Goal: Transaction & Acquisition: Purchase product/service

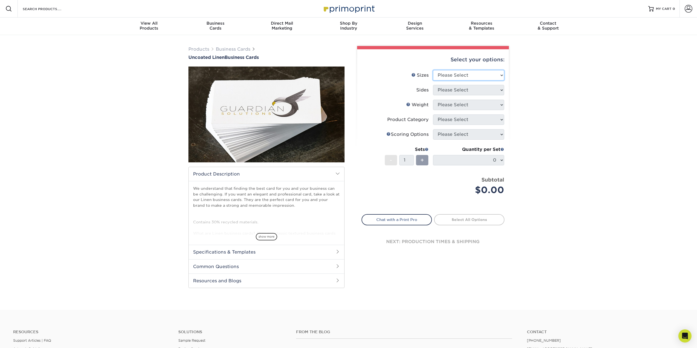
click at [476, 75] on select "Please Select 2" x 3.5" - Standard 2" x 7" - Foldover Card 2.125" x 3.375" - Eu…" at bounding box center [468, 75] width 71 height 10
select select "2.00x3.50"
click at [433, 70] on select "Please Select 2" x 3.5" - Standard 2" x 7" - Foldover Card 2.125" x 3.375" - Eu…" at bounding box center [468, 75] width 71 height 10
click at [475, 90] on select "Please Select Print Both Sides Print Front Only" at bounding box center [468, 90] width 71 height 10
select select "32d3c223-f82c-492b-b915-ba065a00862f"
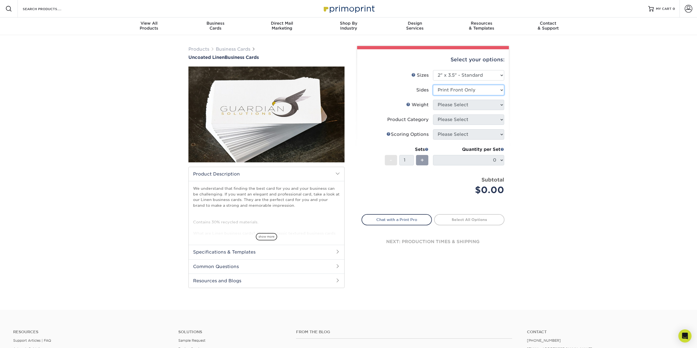
click at [433, 85] on select "Please Select Print Both Sides Print Front Only" at bounding box center [468, 90] width 71 height 10
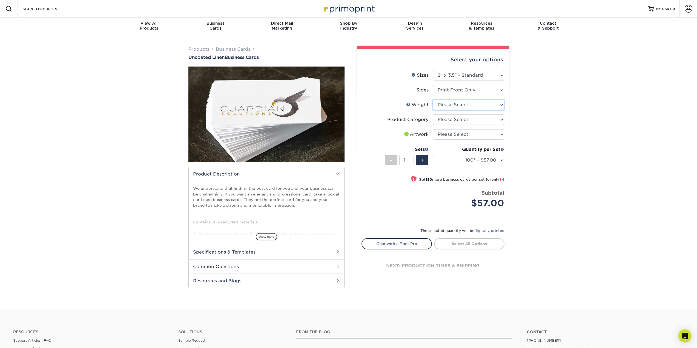
click at [450, 107] on select "Please Select 100LB" at bounding box center [468, 105] width 71 height 10
select select "100LB"
click at [433, 100] on select "Please Select 100LB" at bounding box center [468, 105] width 71 height 10
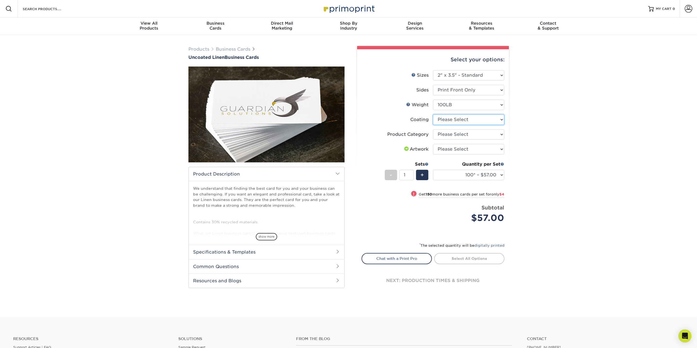
click at [468, 119] on select at bounding box center [468, 120] width 71 height 10
click at [591, 104] on div "Products Business Cards Uncoated Linen Business Cards show more" at bounding box center [348, 176] width 697 height 282
click at [460, 139] on select "Please Select Business Cards" at bounding box center [468, 134] width 71 height 10
select select "3b5148f1-0588-4f88-a218-97bcfdce65c1"
click at [433, 129] on select "Please Select Business Cards" at bounding box center [468, 134] width 71 height 10
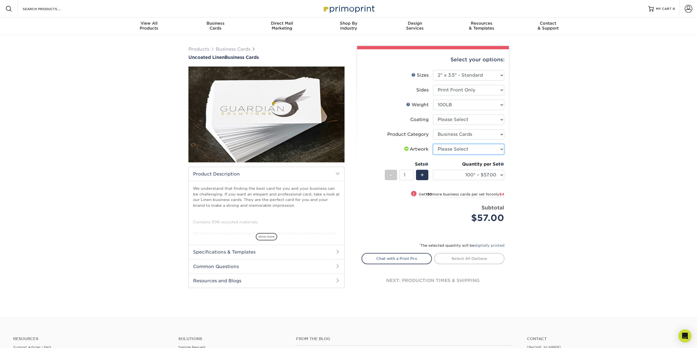
click at [479, 150] on select "Please Select I will upload files I need a design - $100" at bounding box center [468, 149] width 71 height 10
drag, startPoint x: 588, startPoint y: 126, endPoint x: 585, endPoint y: 126, distance: 3.0
click at [588, 126] on div "Products Business Cards Uncoated Linen Business Cards show more" at bounding box center [348, 176] width 697 height 282
click at [470, 152] on select "Please Select I will upload files I need a design - $100" at bounding box center [468, 149] width 71 height 10
select select "upload"
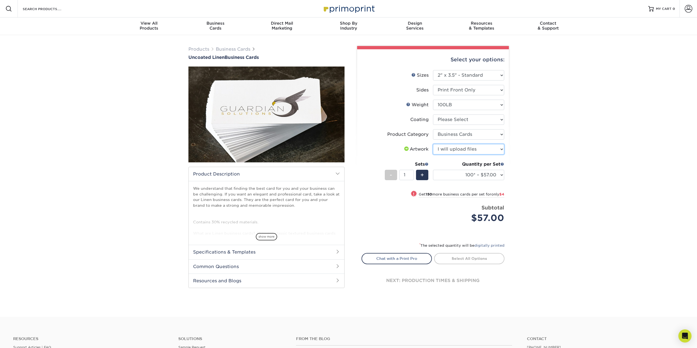
click at [433, 144] on select "Please Select I will upload files I need a design - $100" at bounding box center [468, 149] width 71 height 10
click at [242, 128] on img at bounding box center [267, 114] width 156 height 156
